Goal: Contribute content: Contribute content

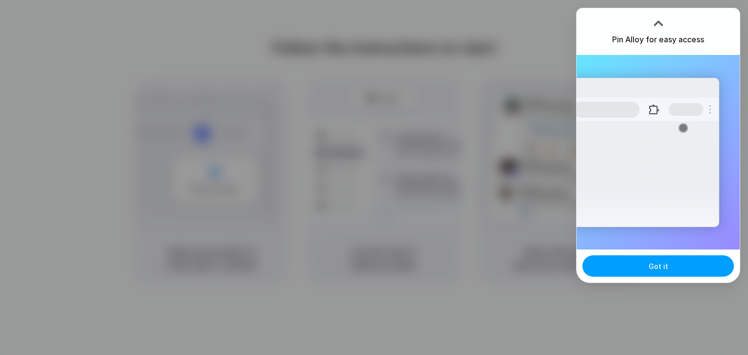
click at [631, 269] on button "Got it" at bounding box center [657, 266] width 151 height 21
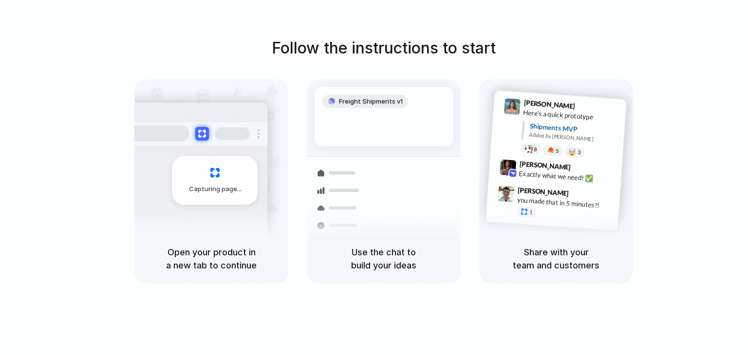
click at [201, 230] on div "Capturing page" at bounding box center [194, 176] width 147 height 149
click at [204, 259] on h5 "Open your product in a new tab to continue" at bounding box center [211, 259] width 130 height 26
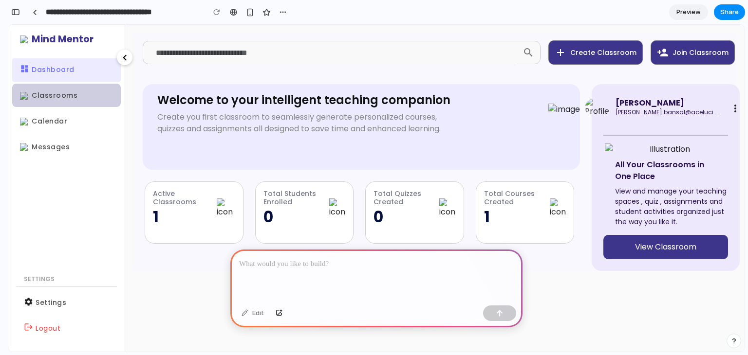
click at [34, 98] on span "Classrooms" at bounding box center [55, 96] width 46 height 10
click at [90, 101] on span "Classrooms" at bounding box center [66, 96] width 93 height 12
click at [245, 262] on p at bounding box center [376, 264] width 275 height 12
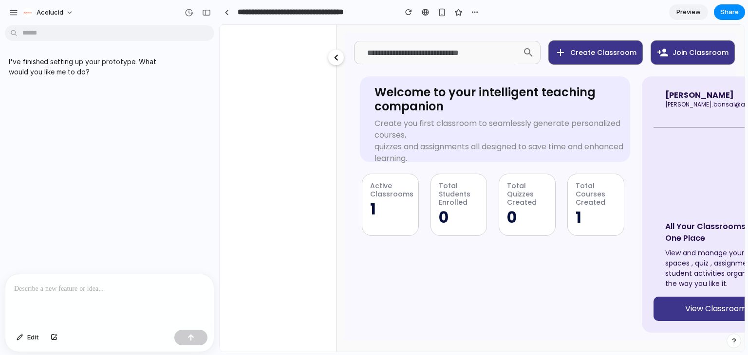
click at [120, 287] on p at bounding box center [109, 289] width 191 height 12
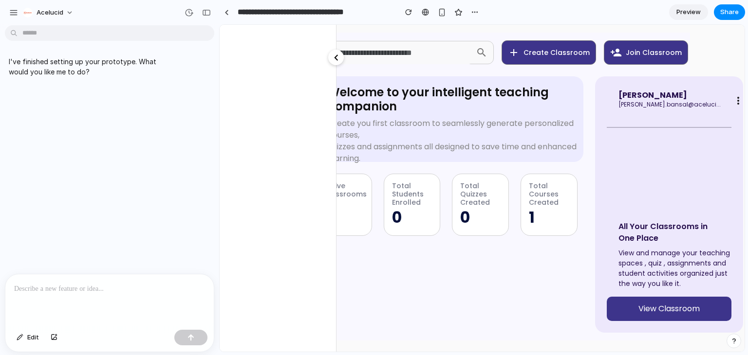
click at [333, 58] on mat-icon "chevron_left" at bounding box center [336, 58] width 12 height 12
click at [124, 283] on p at bounding box center [109, 289] width 191 height 12
click at [684, 16] on span "Preview" at bounding box center [688, 12] width 24 height 10
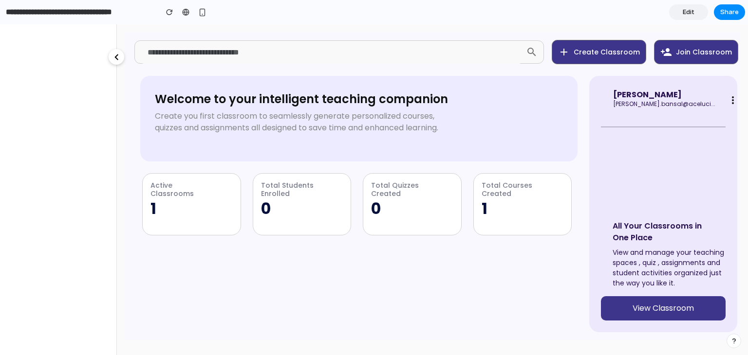
click at [698, 15] on link "Edit" at bounding box center [688, 12] width 39 height 16
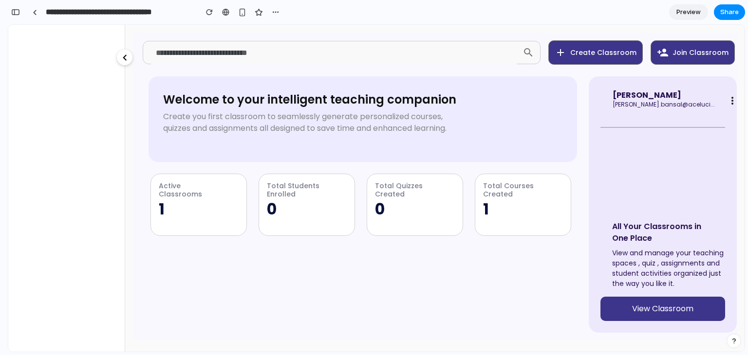
scroll to position [0, 8]
click at [120, 56] on mat-icon "chevron_left" at bounding box center [125, 58] width 12 height 12
click at [61, 324] on img at bounding box center [475, 336] width 910 height 607
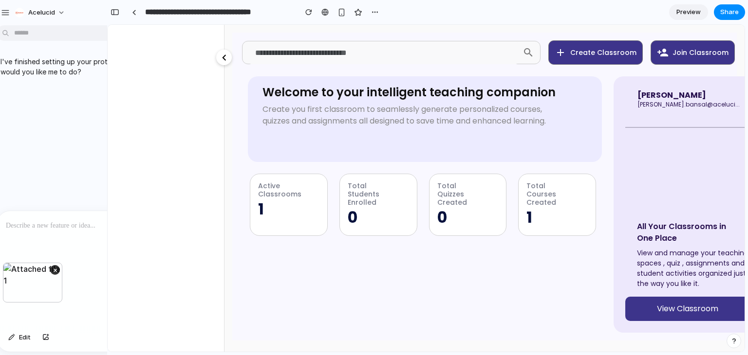
click at [47, 133] on div "I've finished setting up your prototype. What would you like me to do?" at bounding box center [98, 120] width 213 height 182
click at [45, 281] on div "×" at bounding box center [32, 283] width 59 height 40
click at [80, 227] on p at bounding box center [101, 226] width 191 height 12
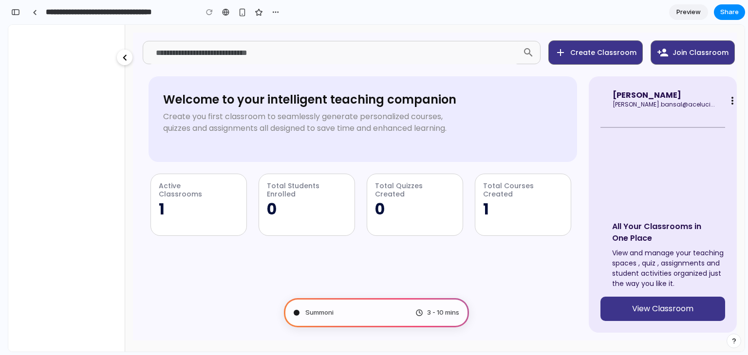
scroll to position [25, 0]
type input "**********"
